Goal: Contribute content: Contribute content

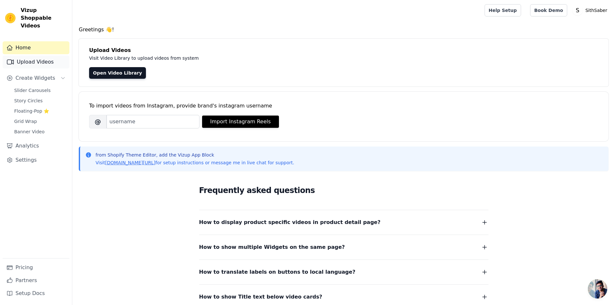
click at [41, 55] on link "Upload Videos" at bounding box center [36, 61] width 67 height 13
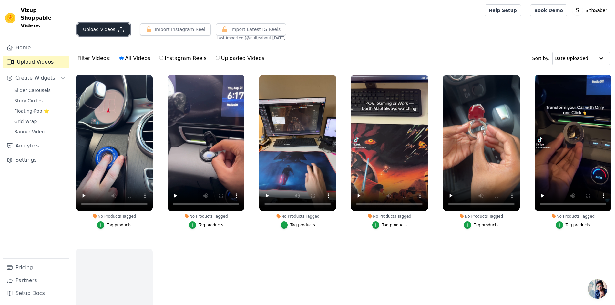
click at [113, 31] on button "Upload Videos" at bounding box center [103, 29] width 52 height 12
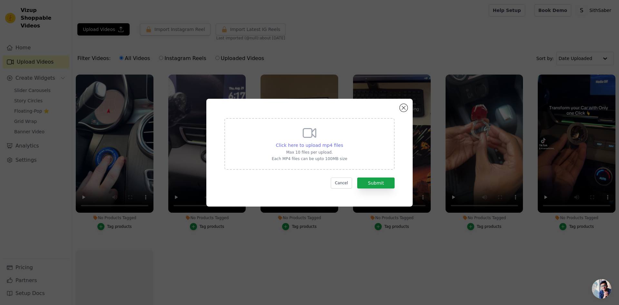
click at [305, 143] on span "Click here to upload mp4 files" at bounding box center [309, 145] width 67 height 5
click at [343, 142] on input "Click here to upload mp4 files Max 10 files per upload. Each MP4 files can be u…" at bounding box center [343, 142] width 0 height 0
type input "C:\fakepath\6008385_Woman_People_3840x2160.mp4"
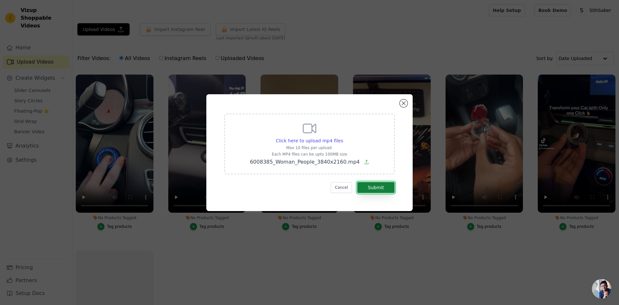
click at [371, 189] on button "Submit" at bounding box center [375, 187] width 37 height 11
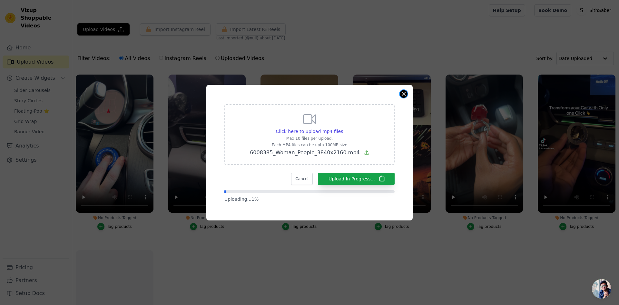
click at [405, 95] on button "Close modal" at bounding box center [404, 94] width 8 height 8
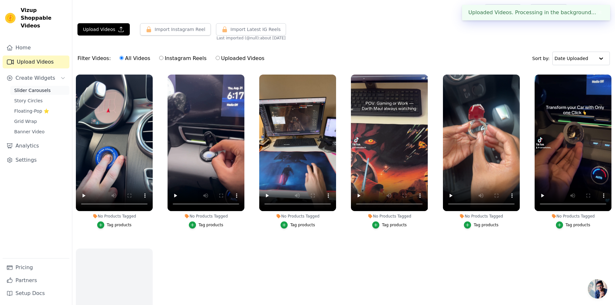
click at [33, 87] on span "Slider Carousels" at bounding box center [32, 90] width 36 height 6
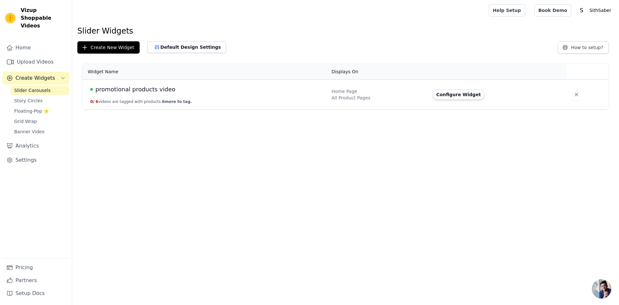
click at [131, 105] on td "promotional products video 0 / 6 videos are tagged with products. 6 more to tag." at bounding box center [205, 95] width 245 height 30
click at [131, 103] on button "0 / 6 videos are tagged with products. 6 more to tag." at bounding box center [141, 101] width 102 height 5
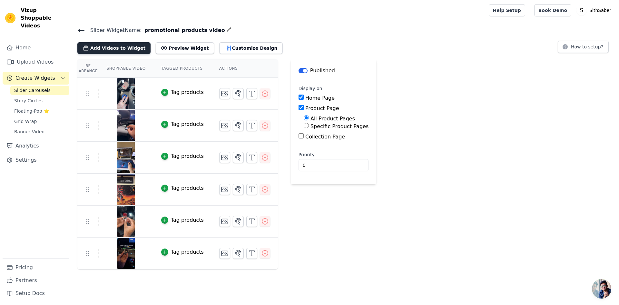
click at [104, 48] on button "Add Videos to Widget" at bounding box center [113, 48] width 73 height 12
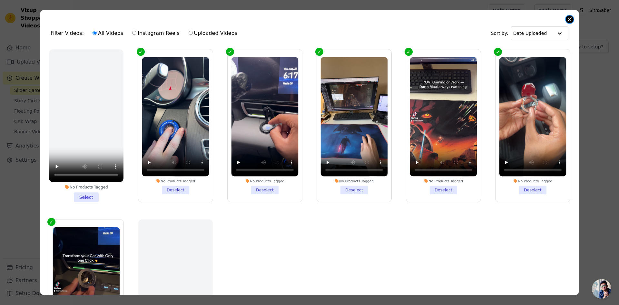
click at [569, 20] on button "Close modal" at bounding box center [570, 19] width 8 height 8
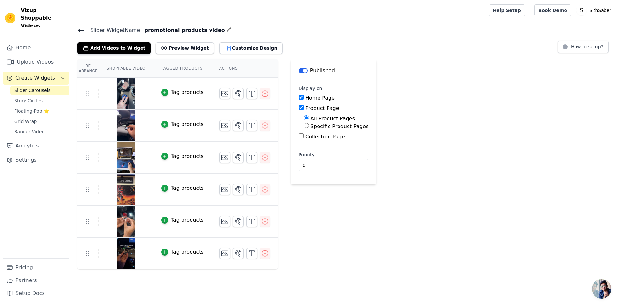
click at [38, 74] on span "Create Widgets" at bounding box center [35, 78] width 40 height 8
click at [34, 74] on span "Create Widgets" at bounding box center [35, 78] width 40 height 8
click at [31, 87] on span "Slider Carousels" at bounding box center [32, 90] width 36 height 6
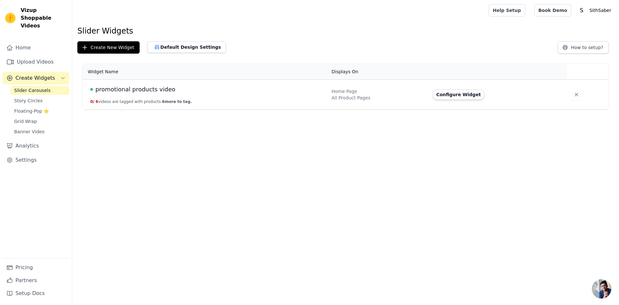
click at [289, 88] on div "promotional products video" at bounding box center [207, 89] width 234 height 9
click at [182, 91] on div "promotional products video" at bounding box center [207, 89] width 234 height 9
click at [136, 93] on span "promotional products video" at bounding box center [136, 89] width 80 height 9
